Goal: Task Accomplishment & Management: Use online tool/utility

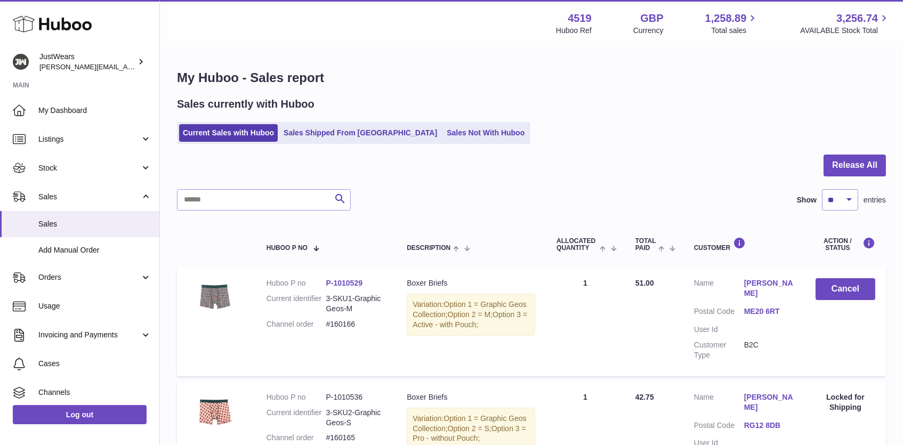
click at [62, 26] on use at bounding box center [52, 24] width 79 height 17
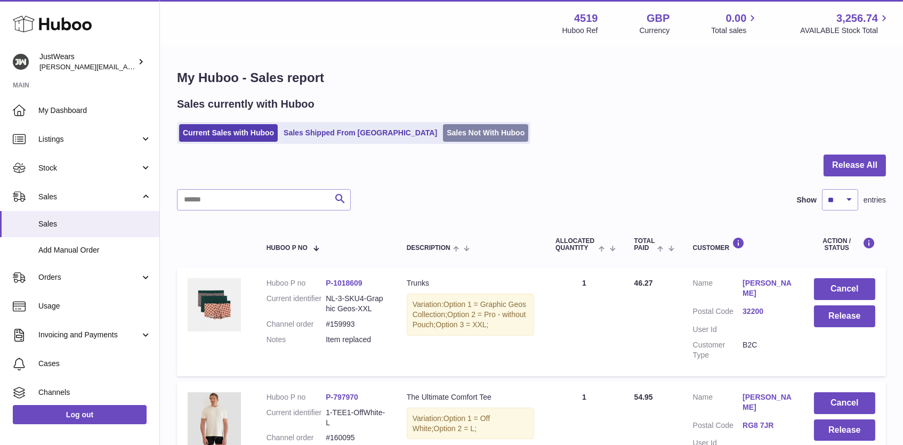
click at [443, 134] on link "Sales Not With Huboo" at bounding box center [485, 133] width 85 height 18
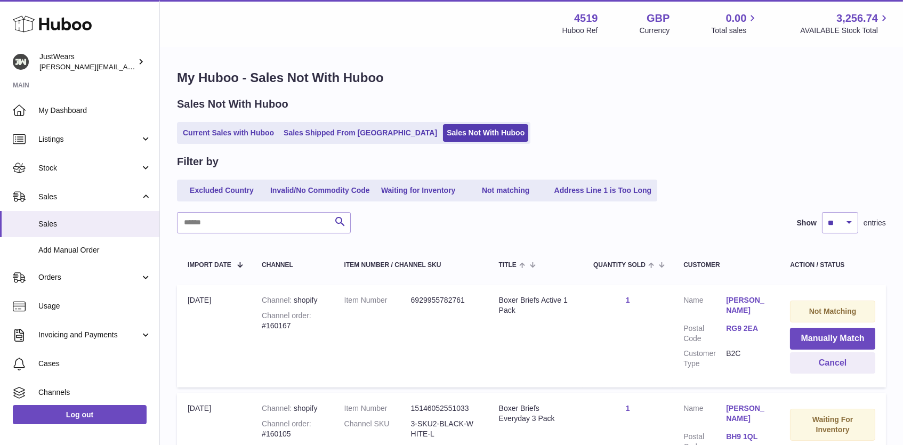
scroll to position [23, 0]
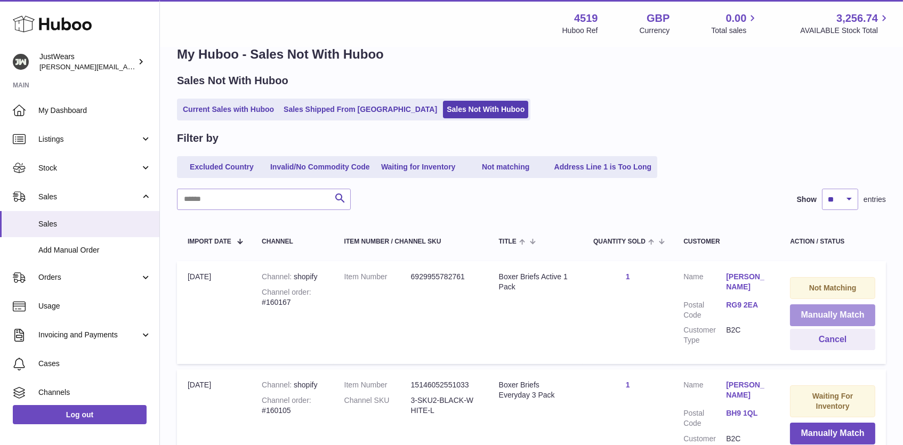
click at [813, 310] on button "Manually Match" at bounding box center [832, 316] width 85 height 22
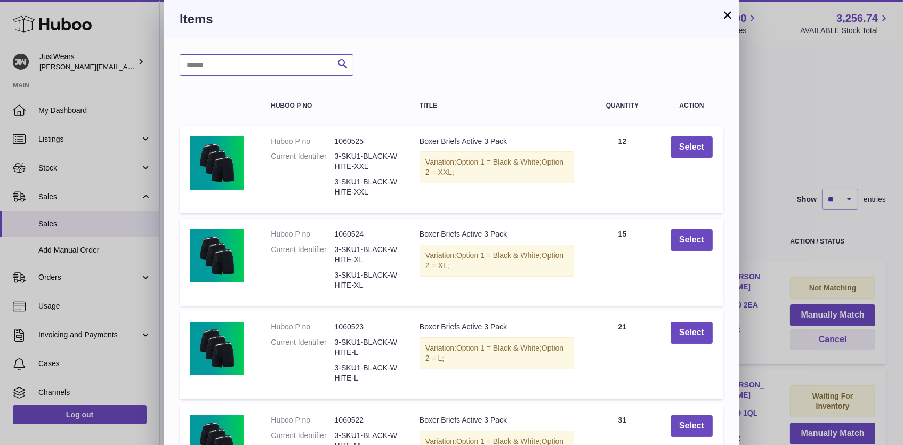
click at [285, 55] on input "text" at bounding box center [267, 64] width 174 height 21
click at [284, 61] on input "text" at bounding box center [267, 64] width 174 height 21
type input "**********"
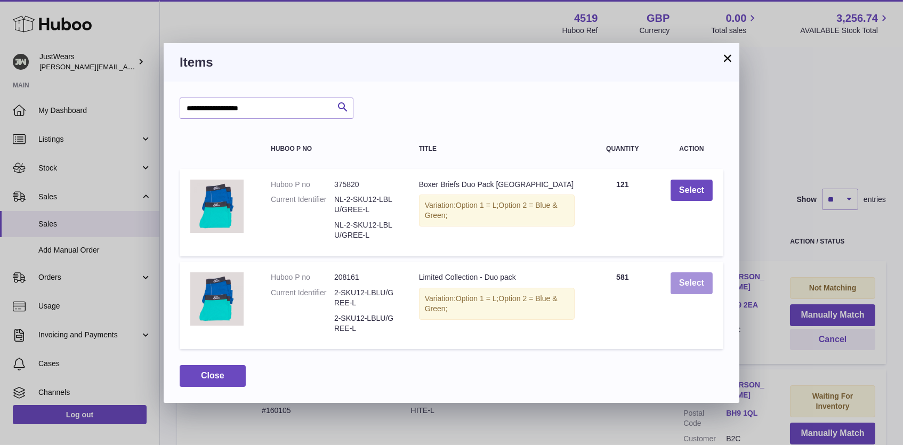
click at [695, 285] on button "Select" at bounding box center [692, 284] width 42 height 22
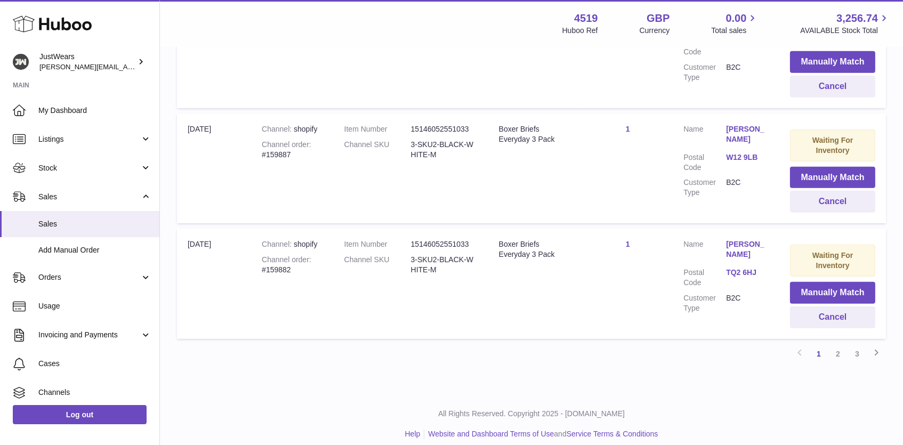
scroll to position [0, 0]
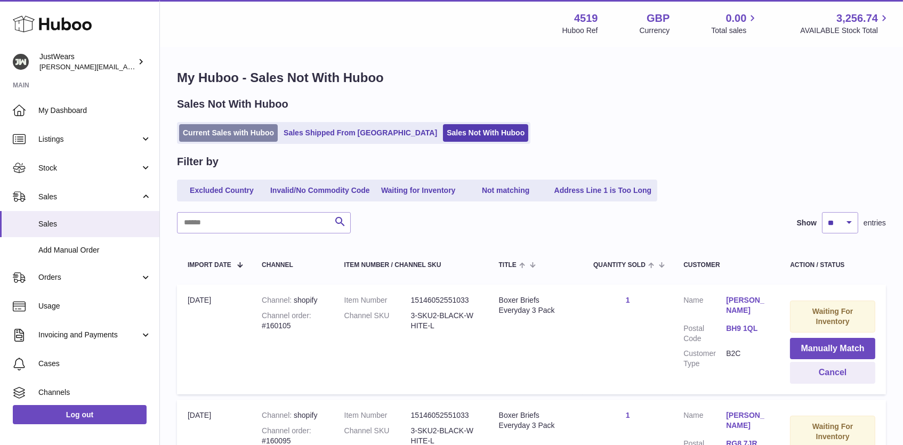
click at [251, 130] on link "Current Sales with Huboo" at bounding box center [228, 133] width 99 height 18
